Goal: Information Seeking & Learning: Learn about a topic

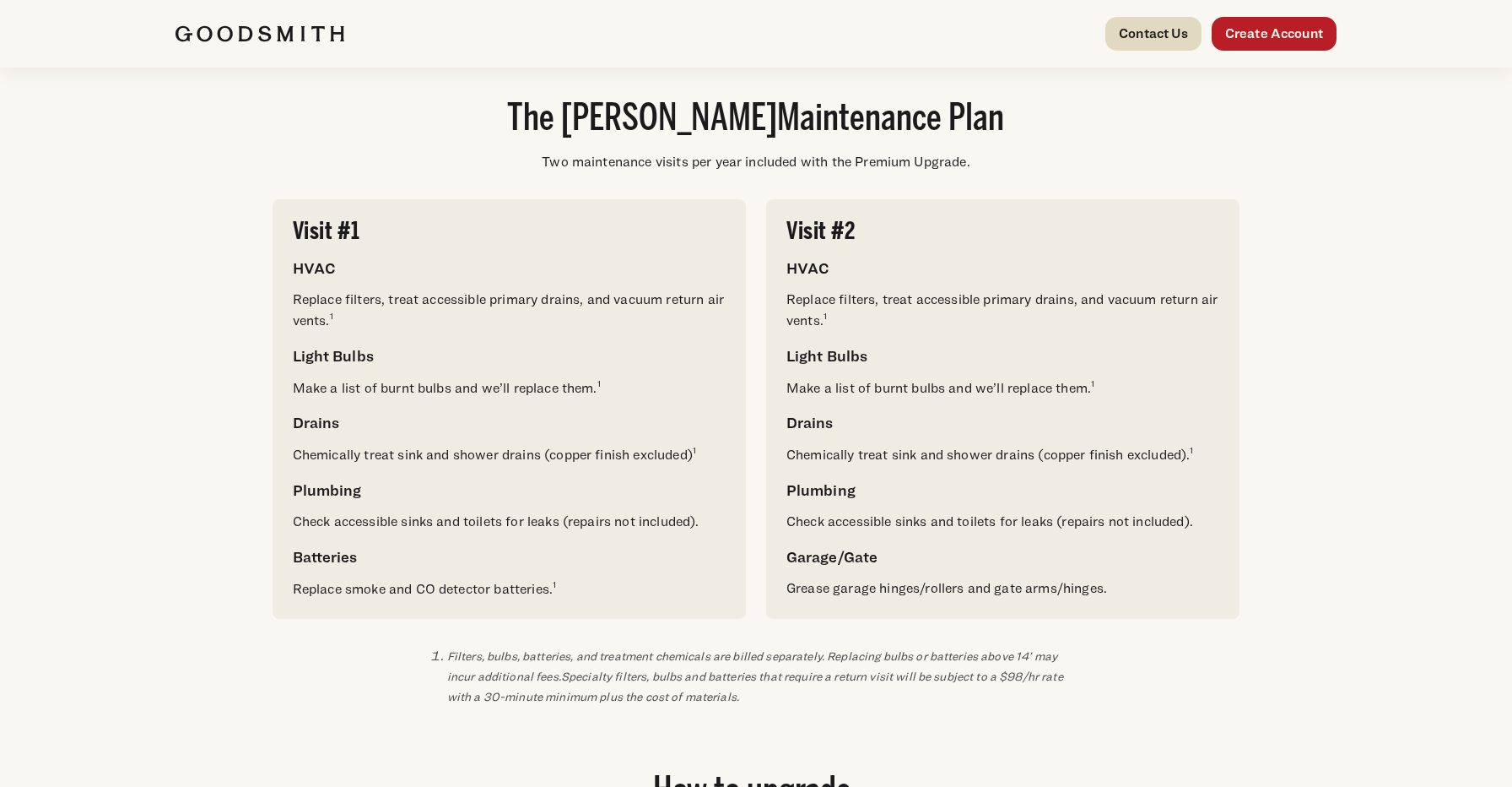
click at [1137, 47] on link "Contact Us" at bounding box center [1153, 33] width 96 height 34
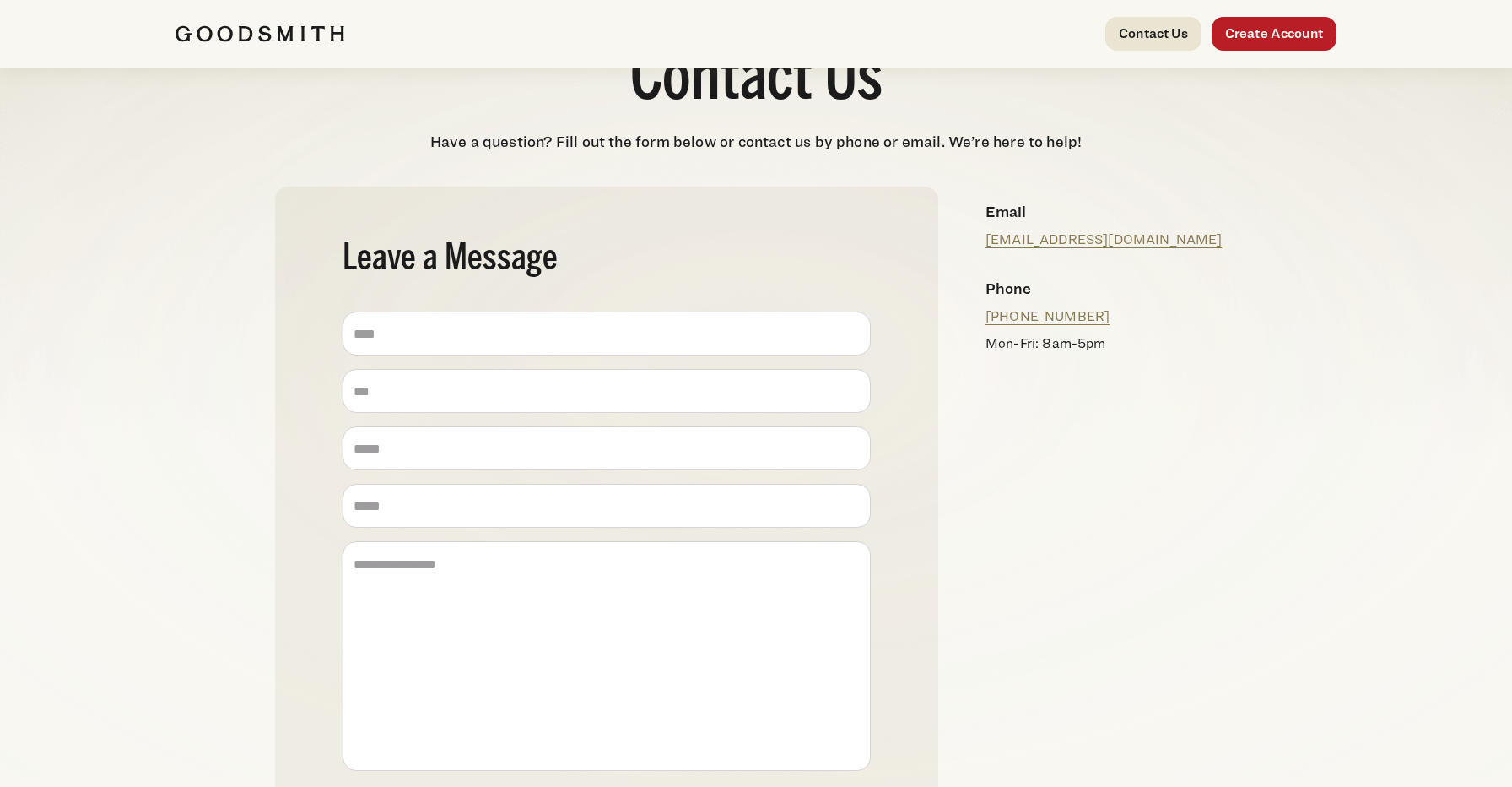
scroll to position [64, 0]
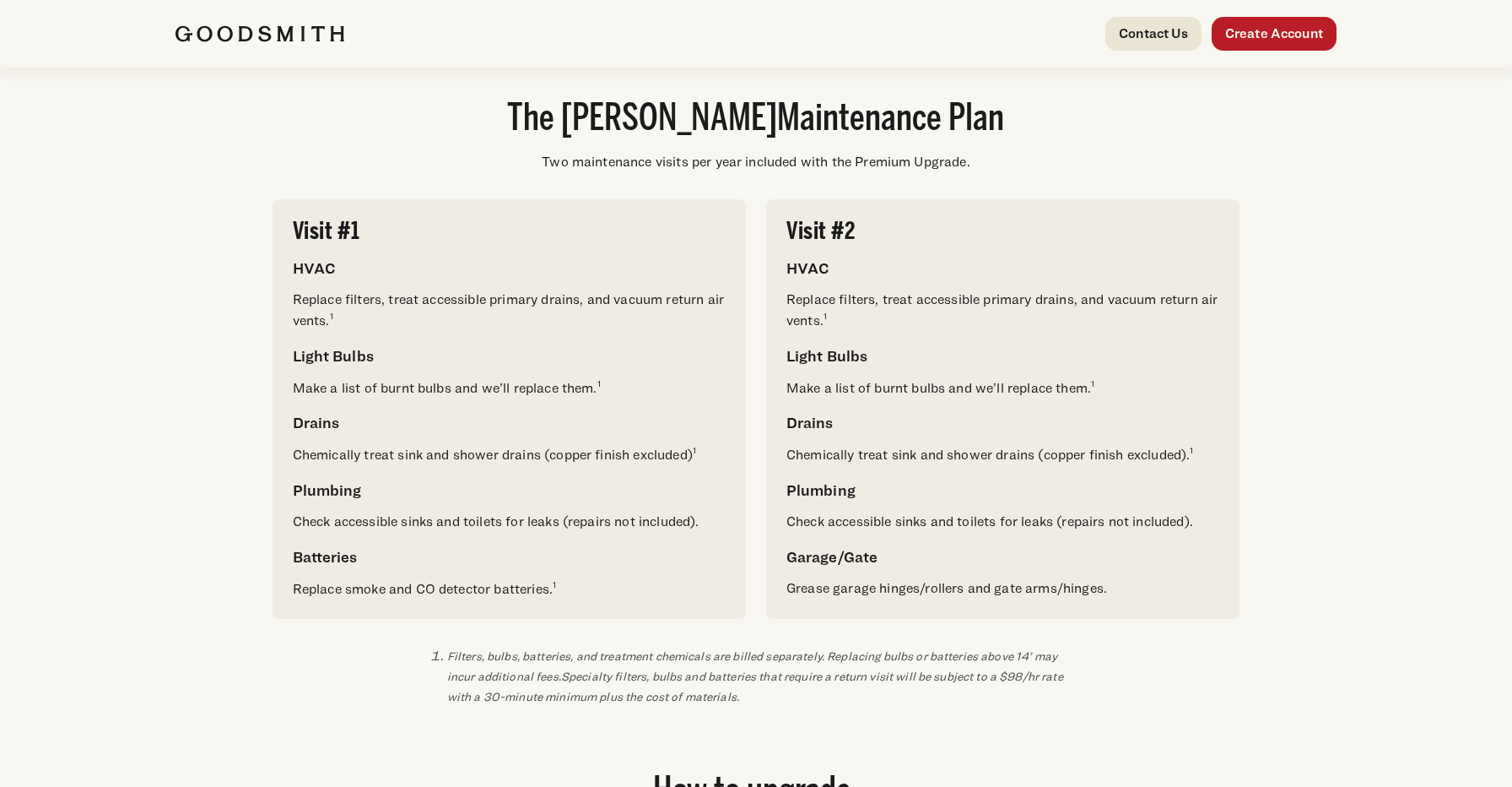
scroll to position [908, 0]
click at [1289, 201] on div "The Goodsmith Maintenance Plan Two maintenance visits per year included with th…" at bounding box center [756, 404] width 1161 height 605
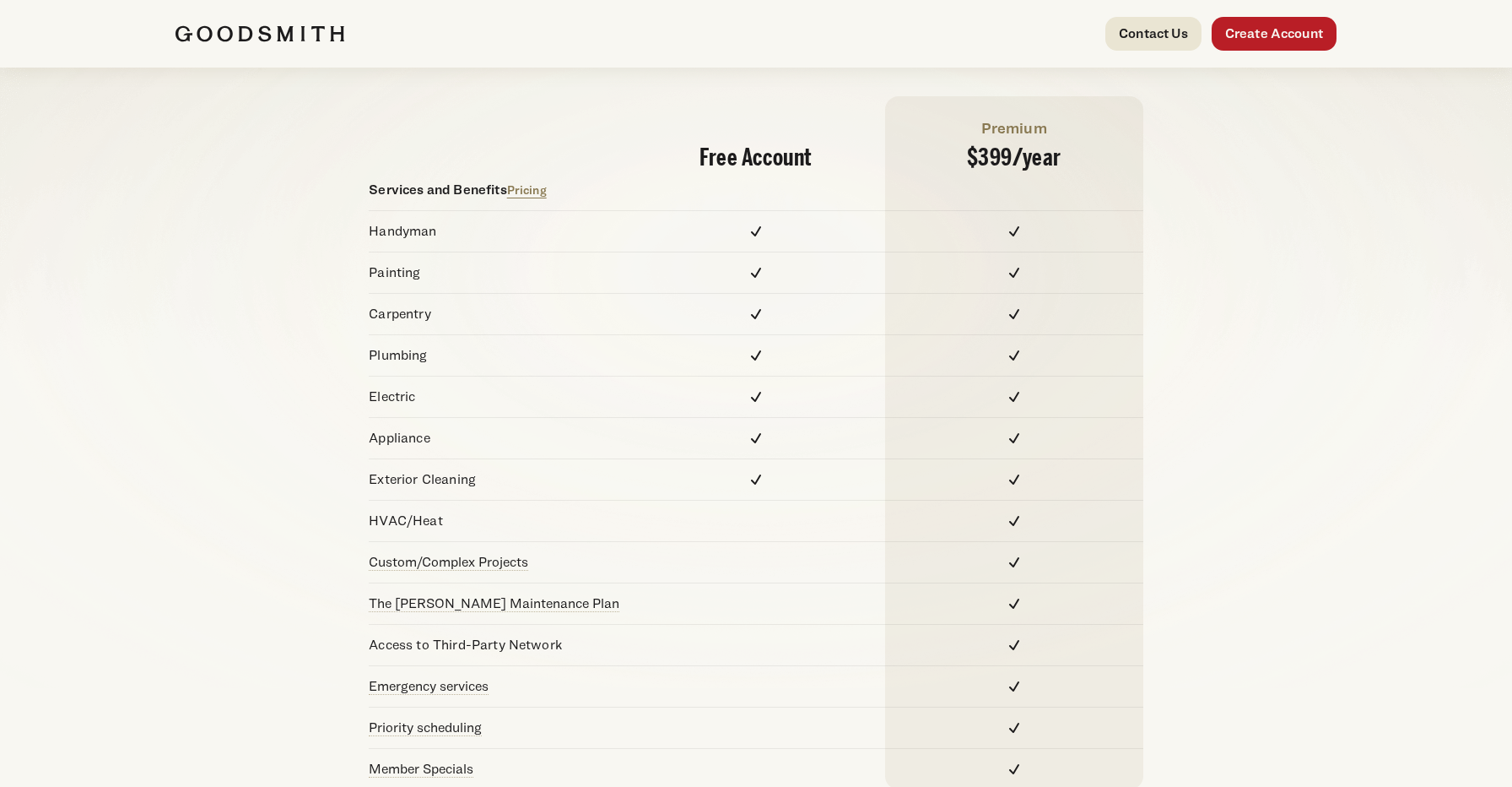
scroll to position [0, 0]
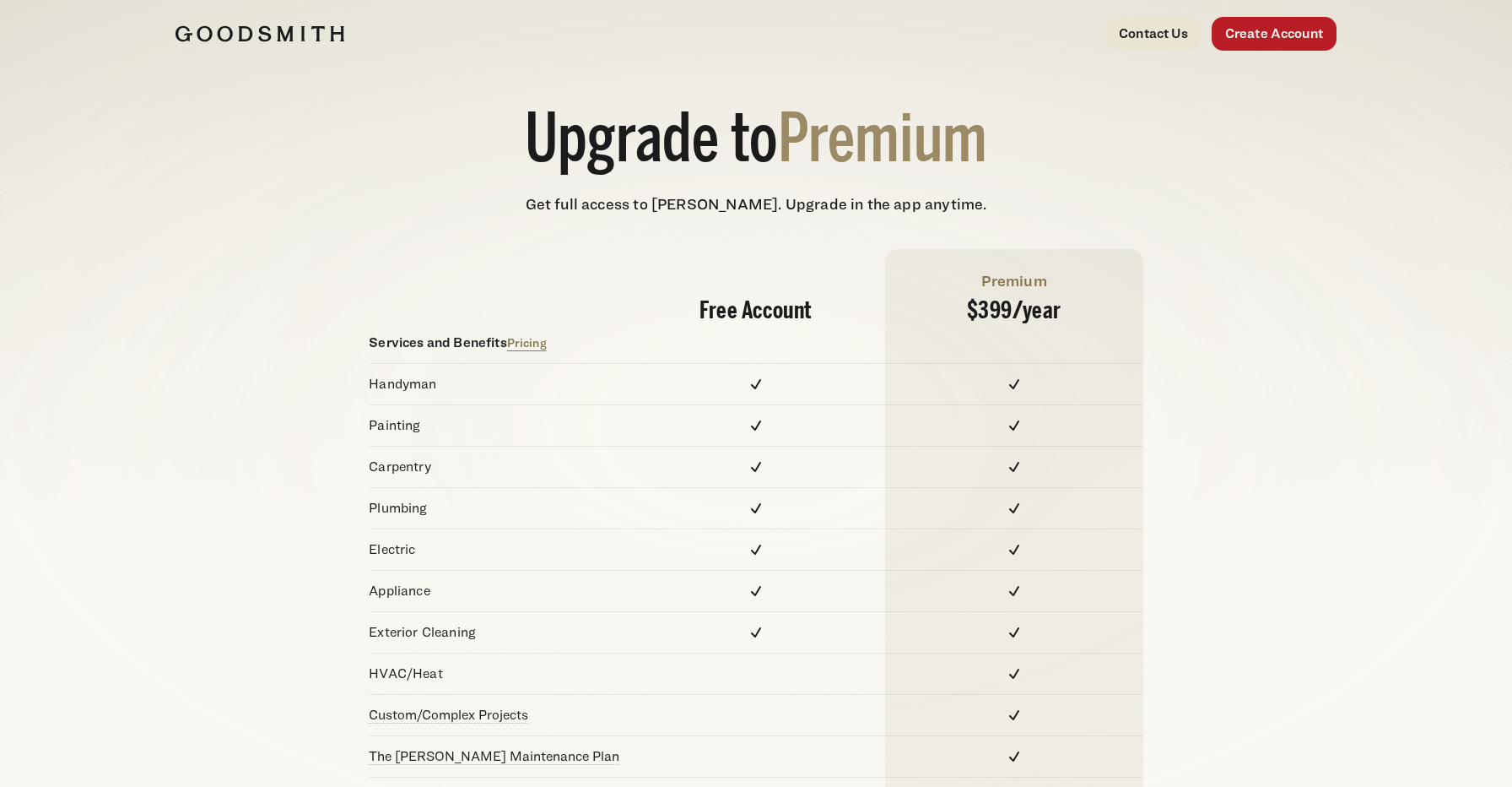
click at [243, 10] on div "Contact Us Create Account" at bounding box center [756, 33] width 1215 height 67
click at [245, 25] on img at bounding box center [259, 33] width 168 height 17
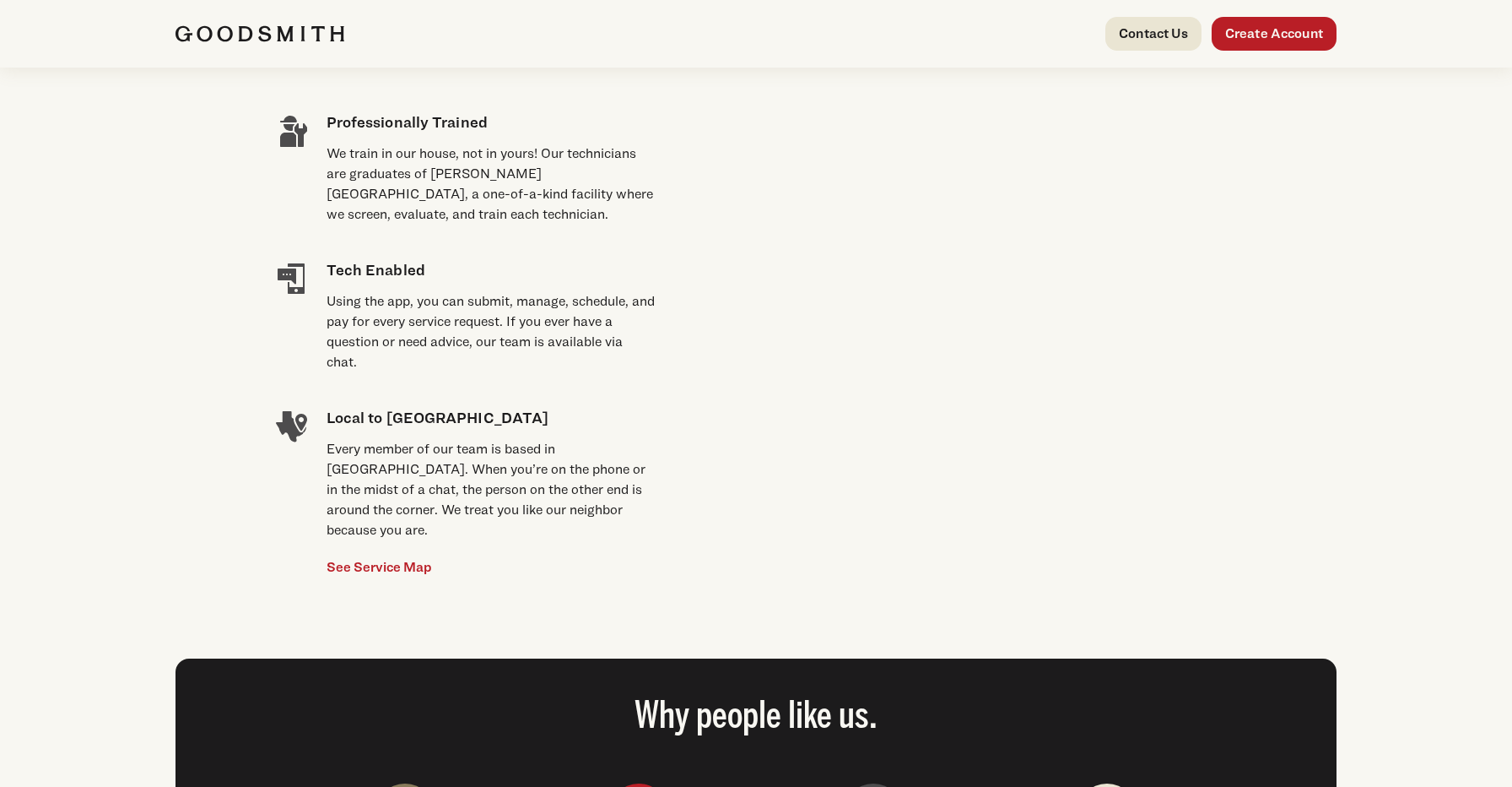
scroll to position [1227, 0]
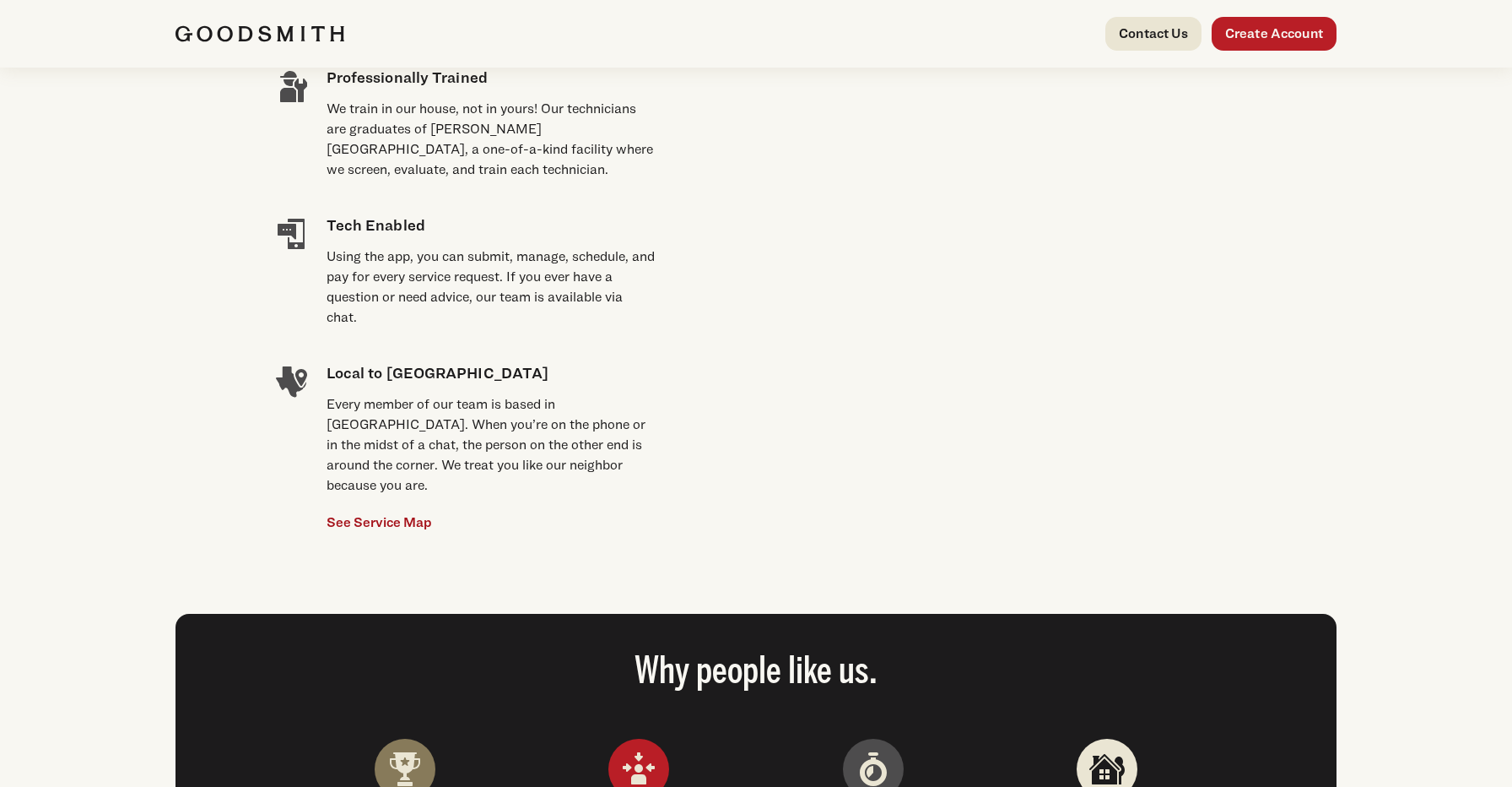
click at [404, 513] on link "See Service Map" at bounding box center [379, 522] width 106 height 20
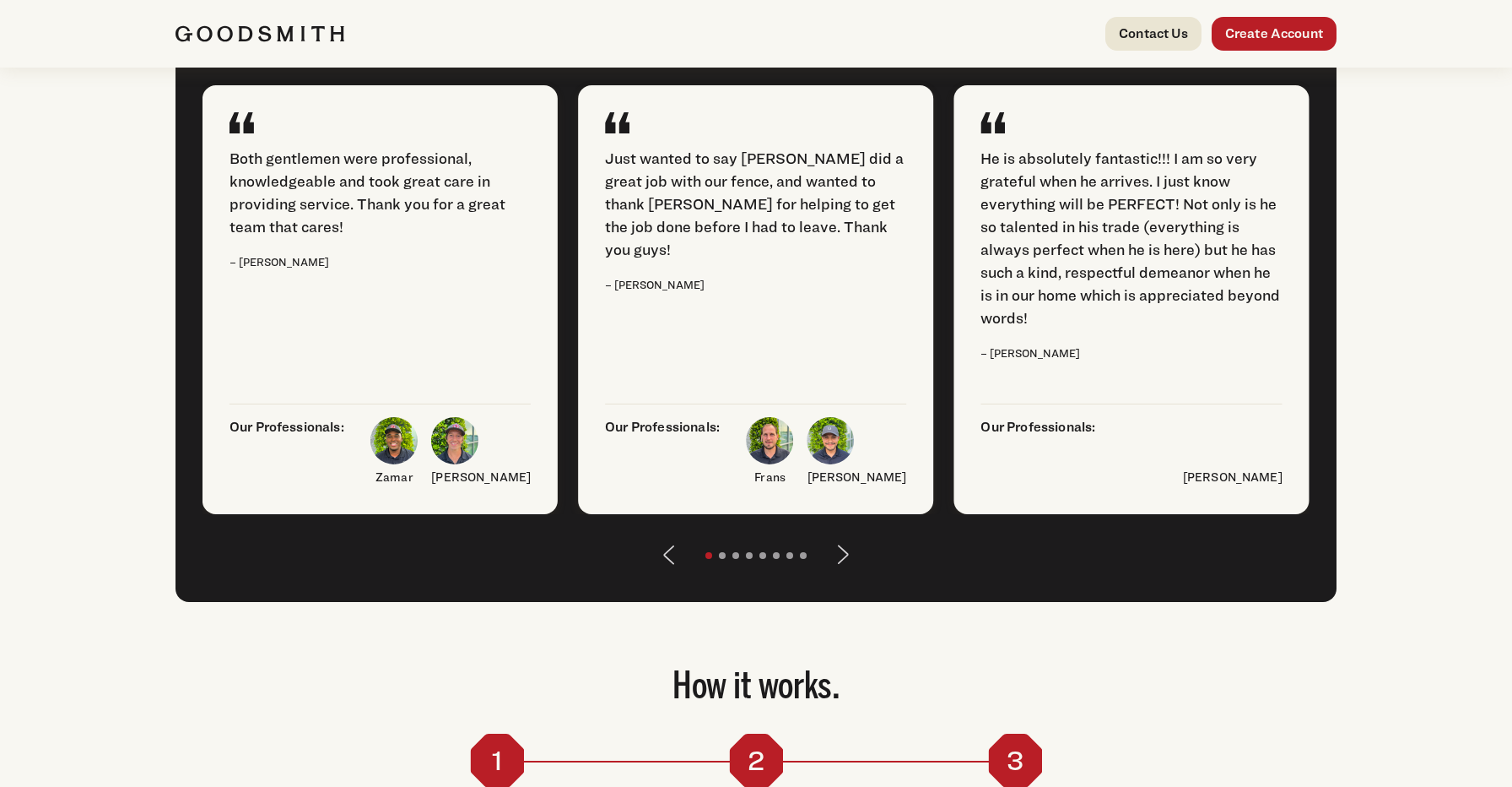
scroll to position [2149, 0]
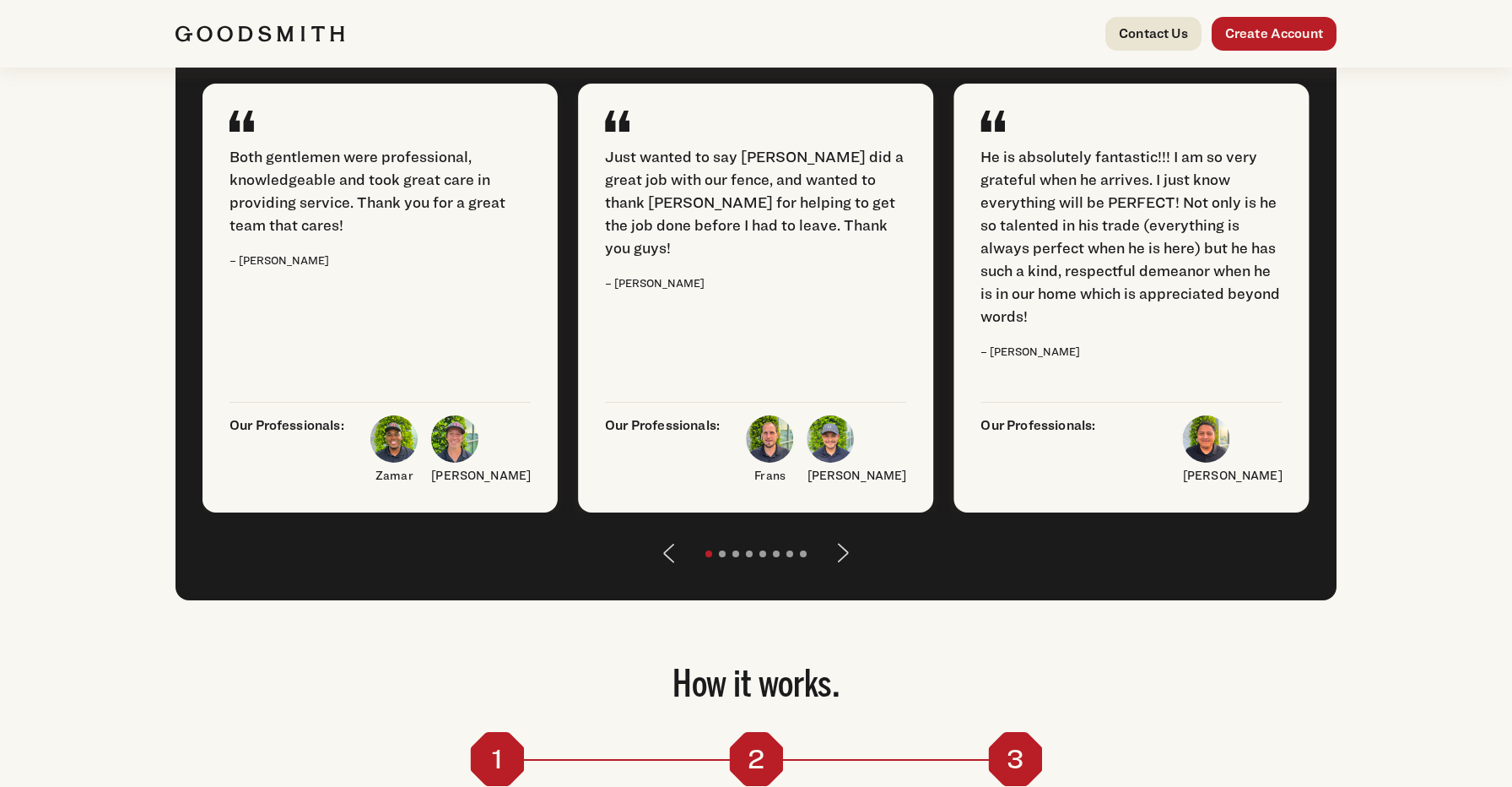
click at [851, 573] on button "Next" at bounding box center [843, 553] width 40 height 40
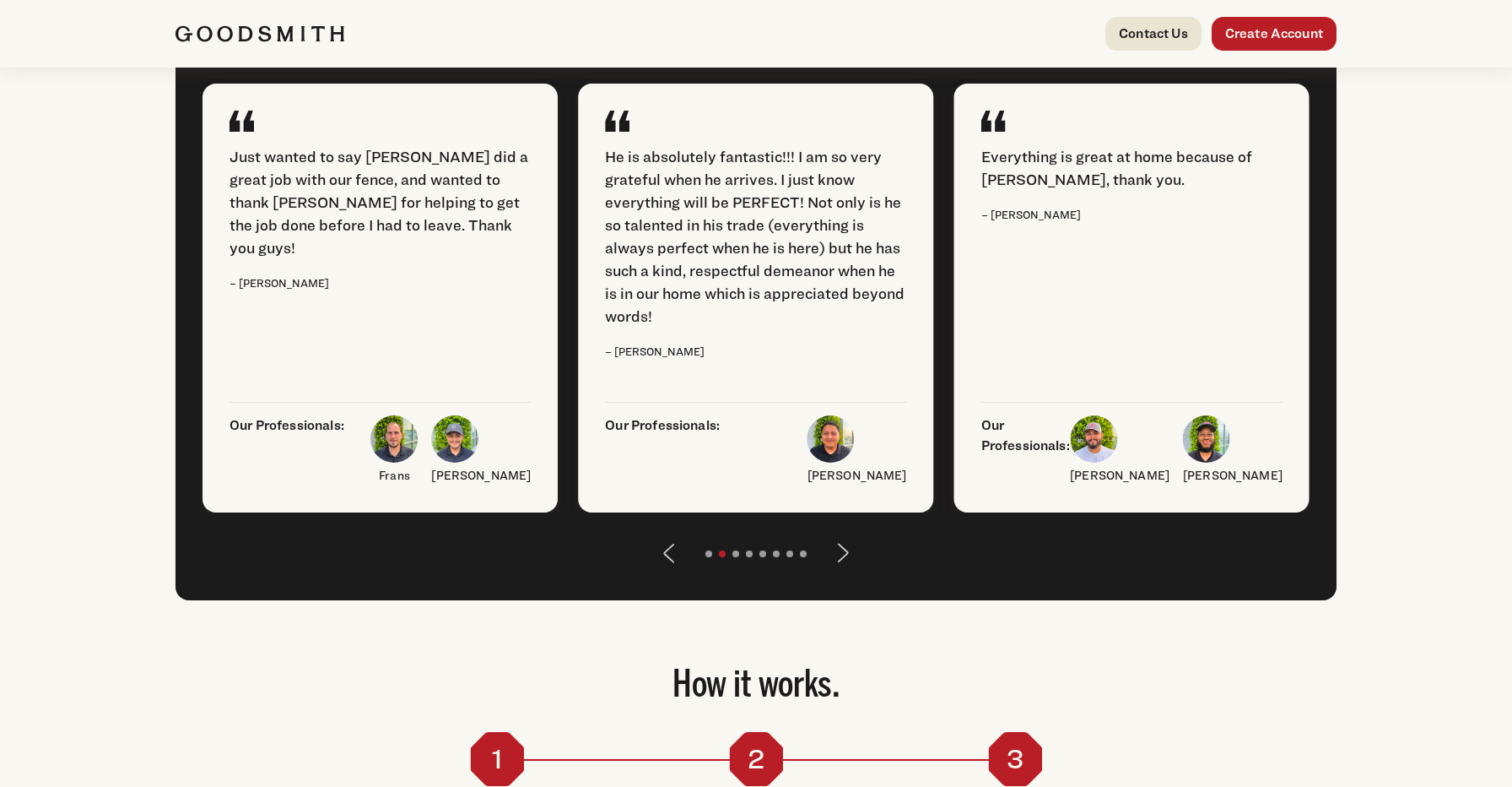
click at [851, 573] on button "Next" at bounding box center [843, 553] width 40 height 40
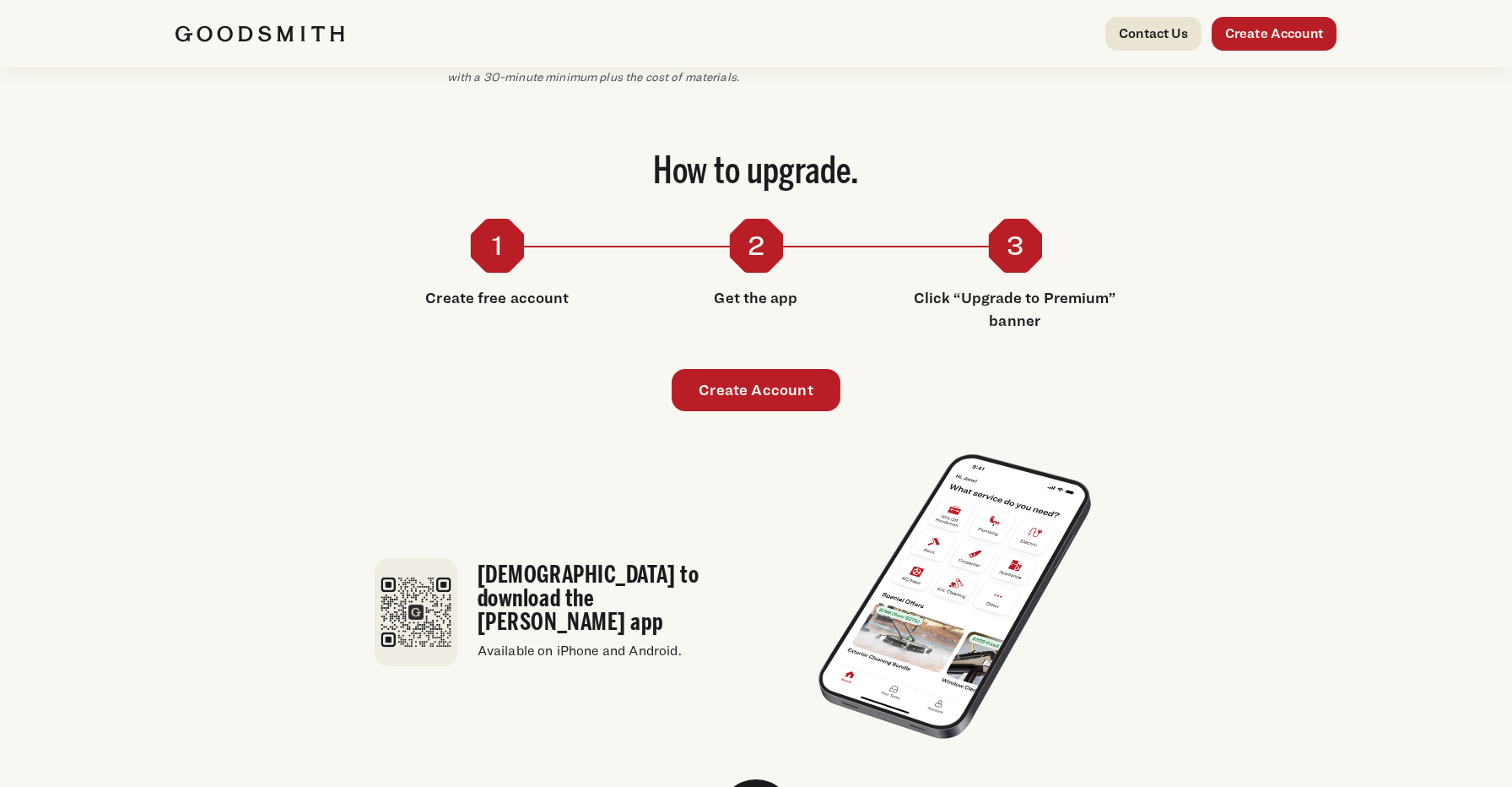
scroll to position [1535, 0]
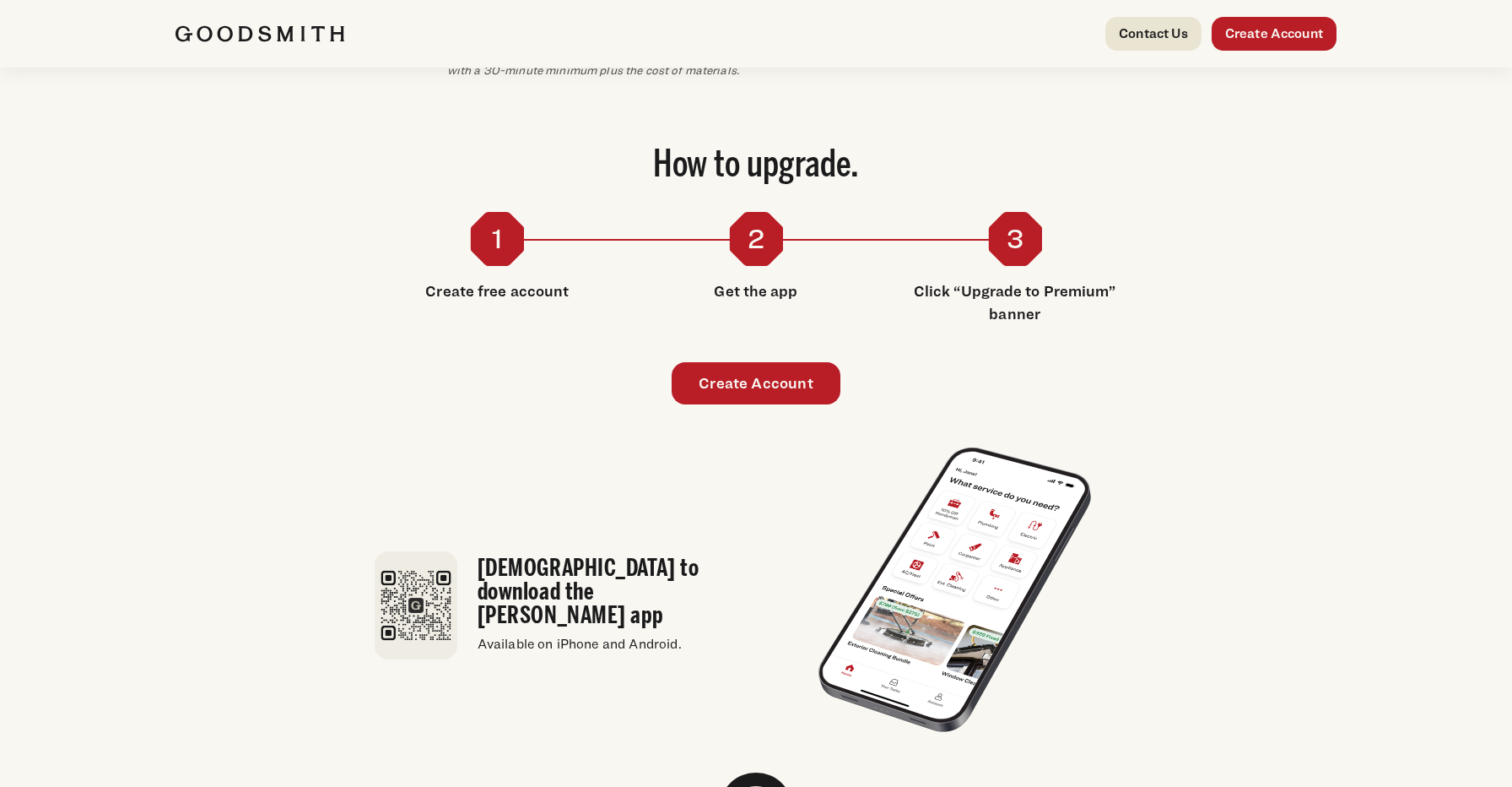
click at [897, 252] on div "3 Click “Upgrade to Premium” banner" at bounding box center [1014, 273] width 245 height 123
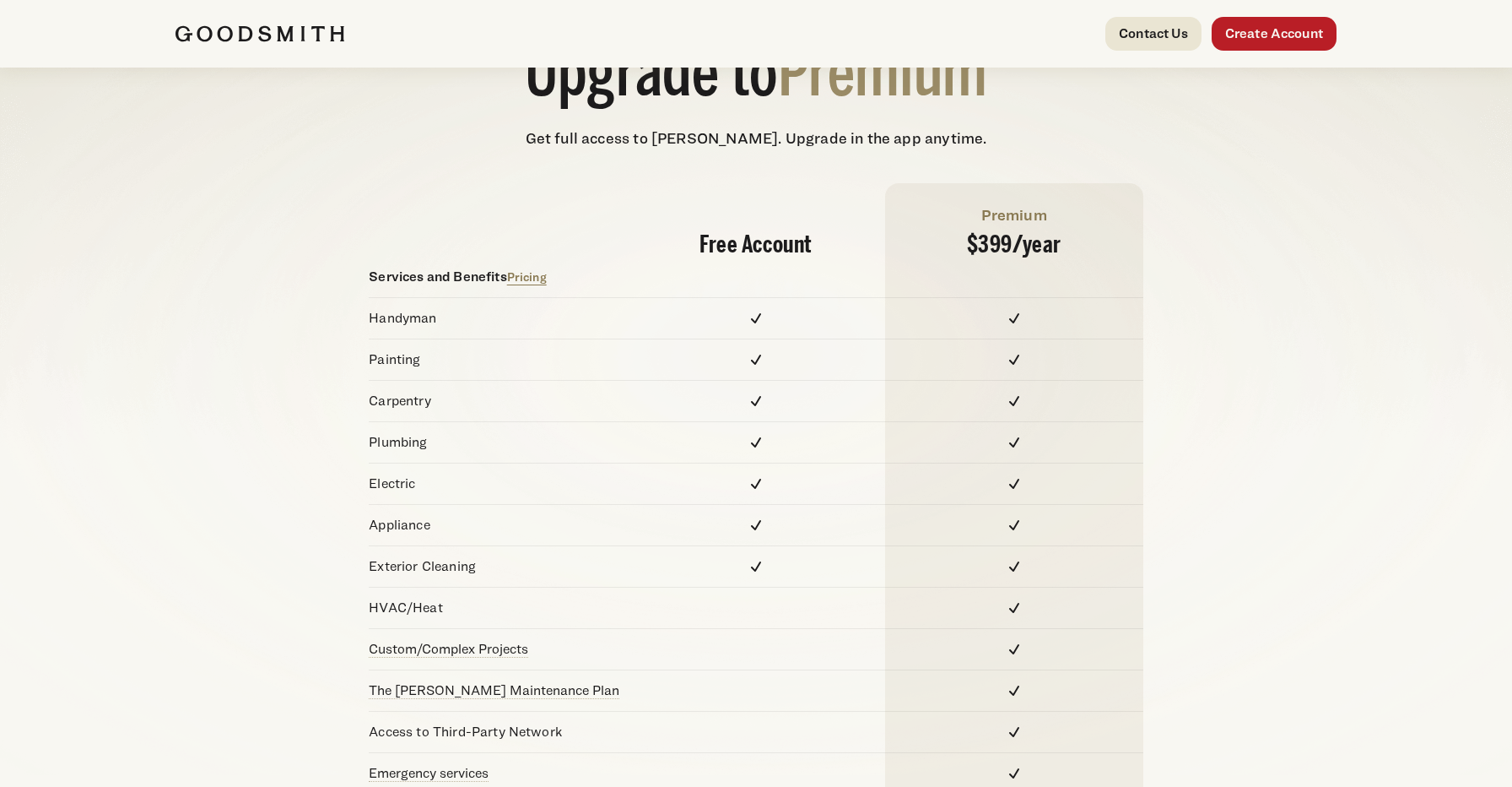
scroll to position [0, 0]
